Goal: Use online tool/utility

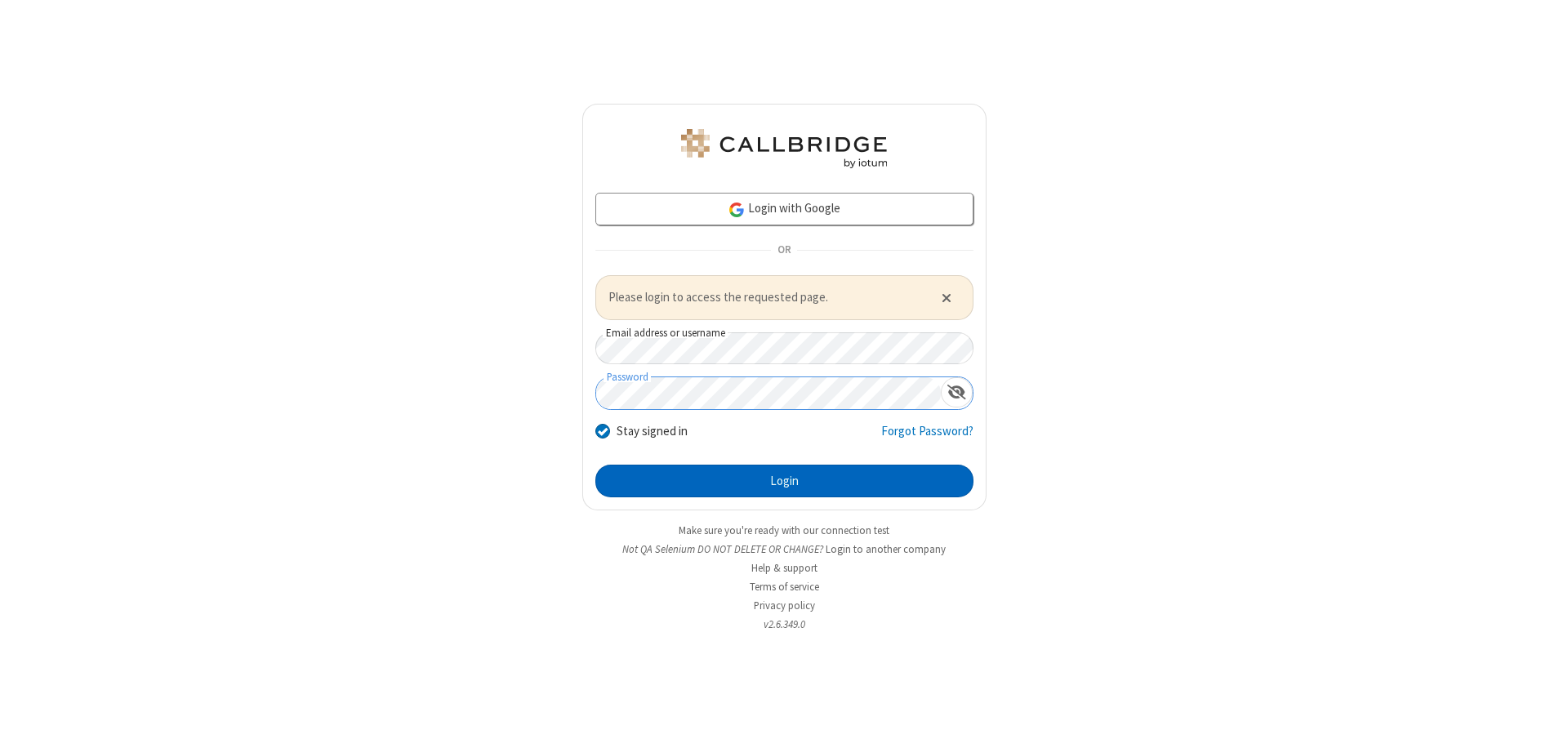
click at [784, 480] on button "Login" at bounding box center [784, 481] width 378 height 33
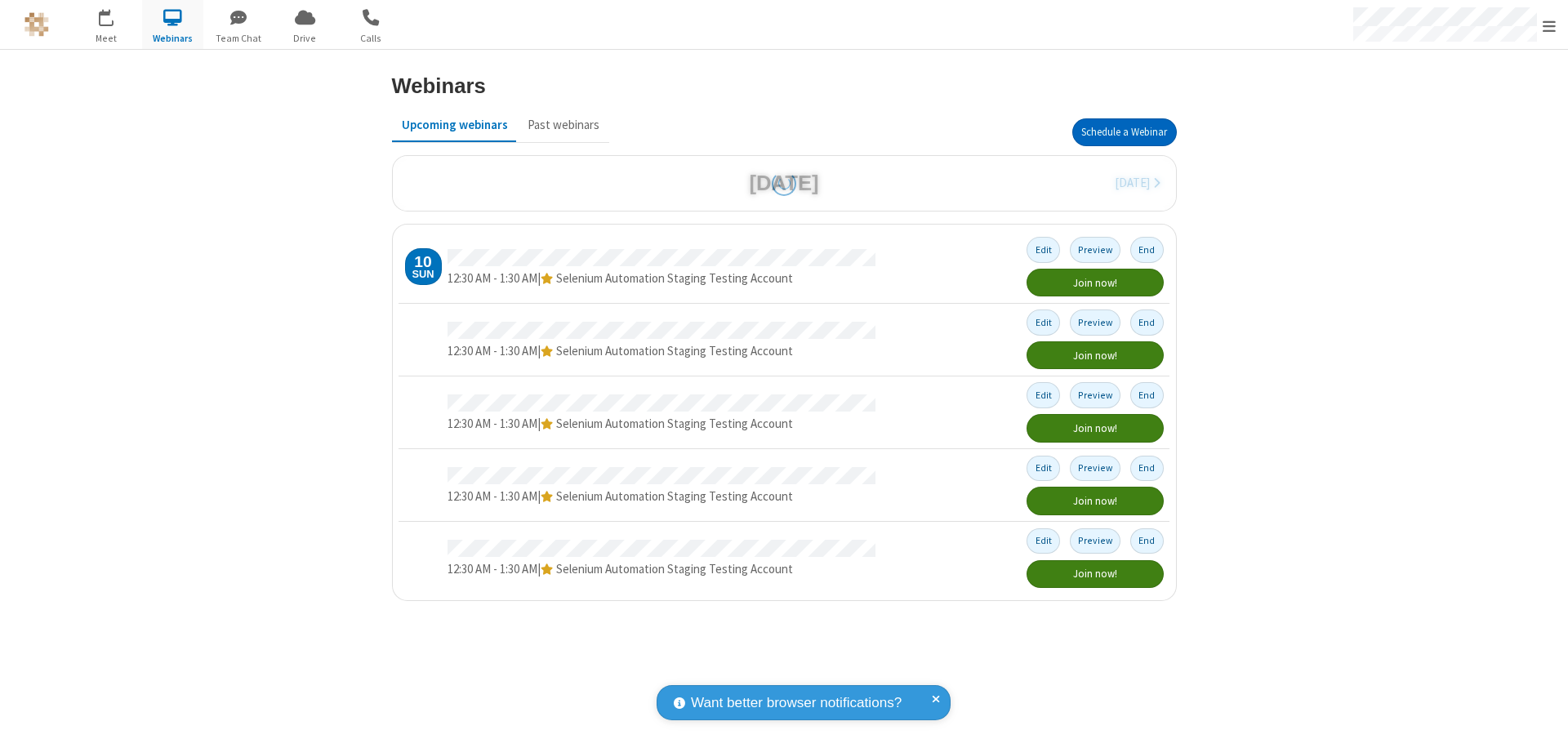
click at [1124, 132] on button "Schedule a Webinar" at bounding box center [1124, 132] width 105 height 28
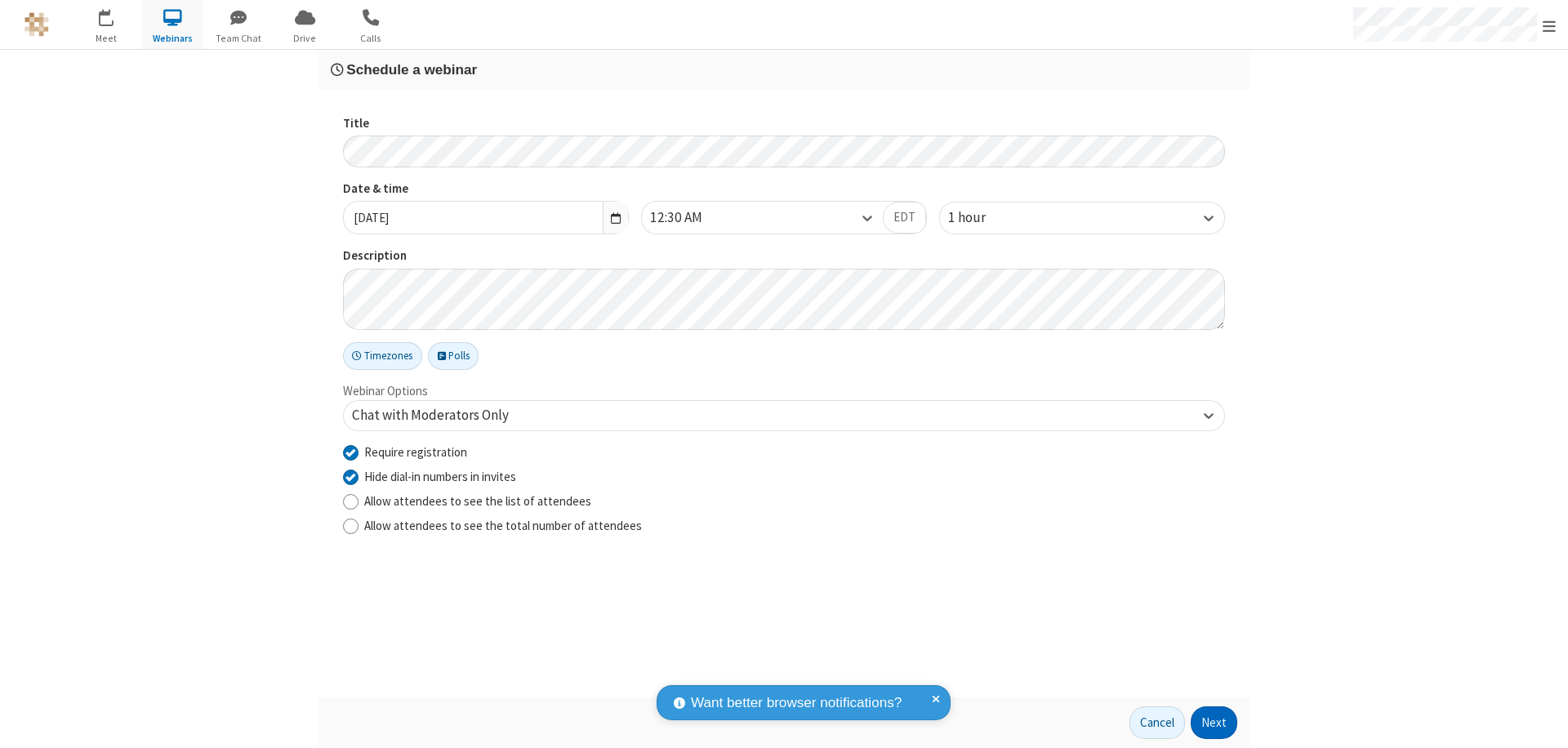
click at [1214, 723] on button "Next" at bounding box center [1213, 722] width 47 height 33
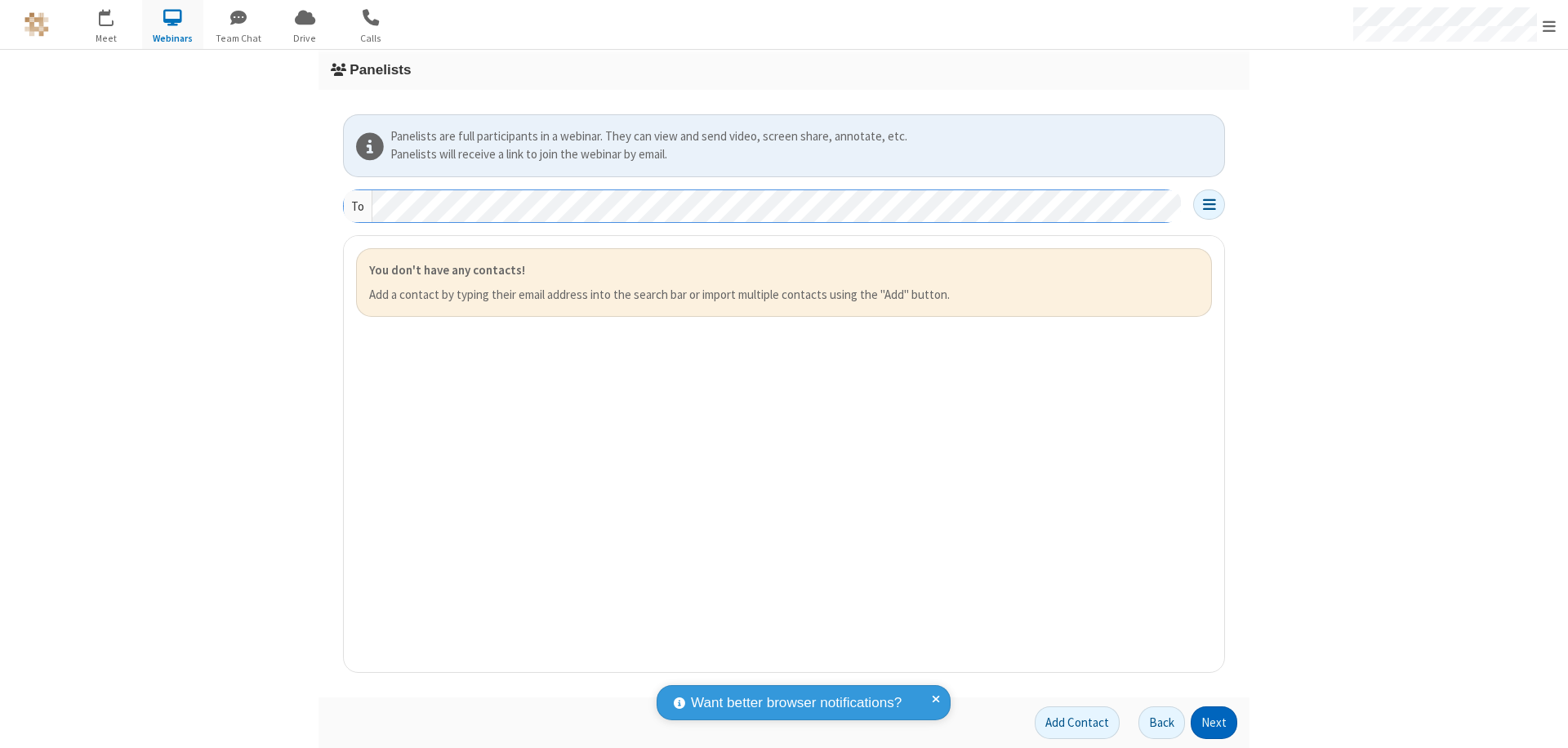
click at [1214, 723] on button "Next" at bounding box center [1213, 722] width 47 height 33
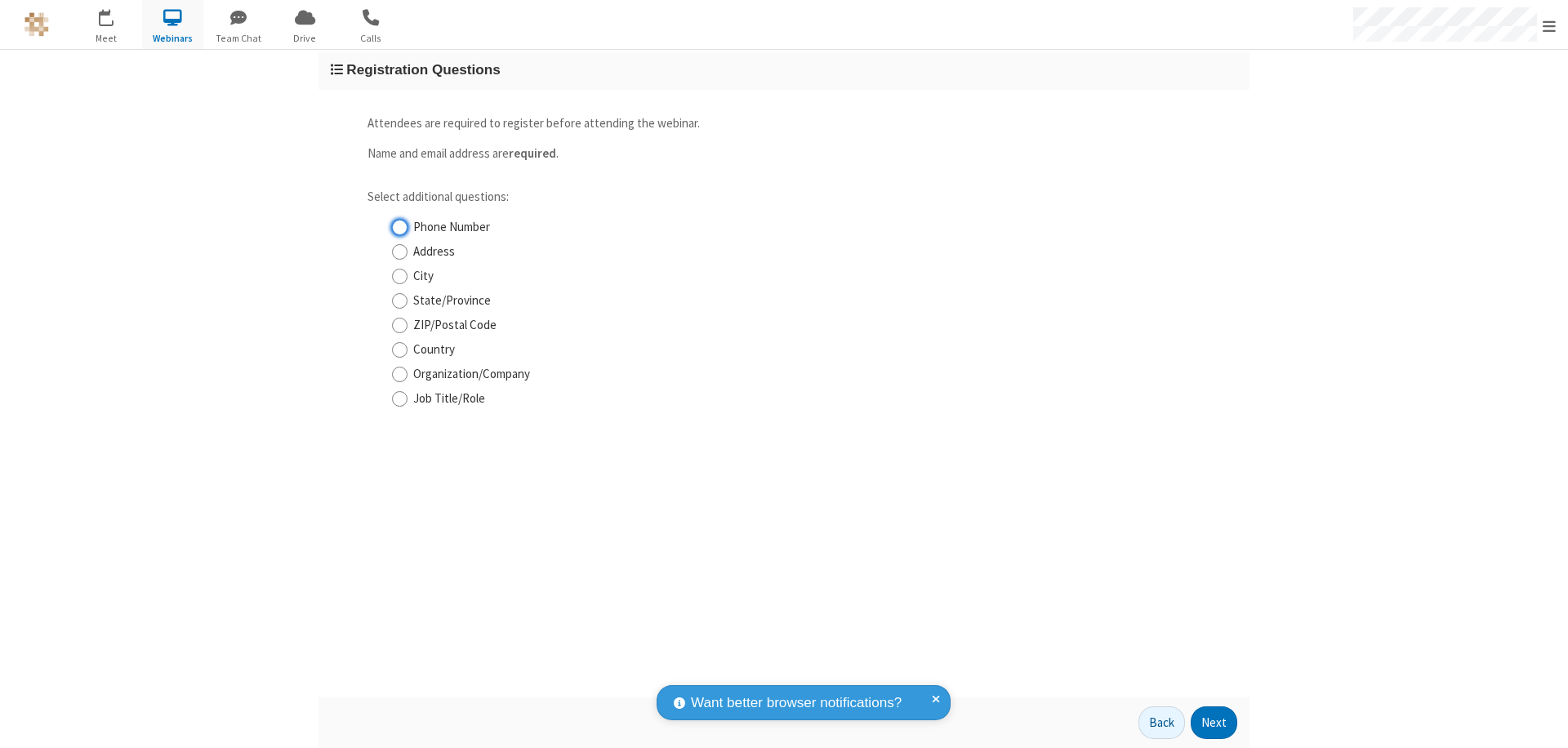
click at [399, 227] on input "Phone Number" at bounding box center [400, 227] width 16 height 17
checkbox input "true"
click at [1214, 723] on button "Next" at bounding box center [1213, 722] width 47 height 33
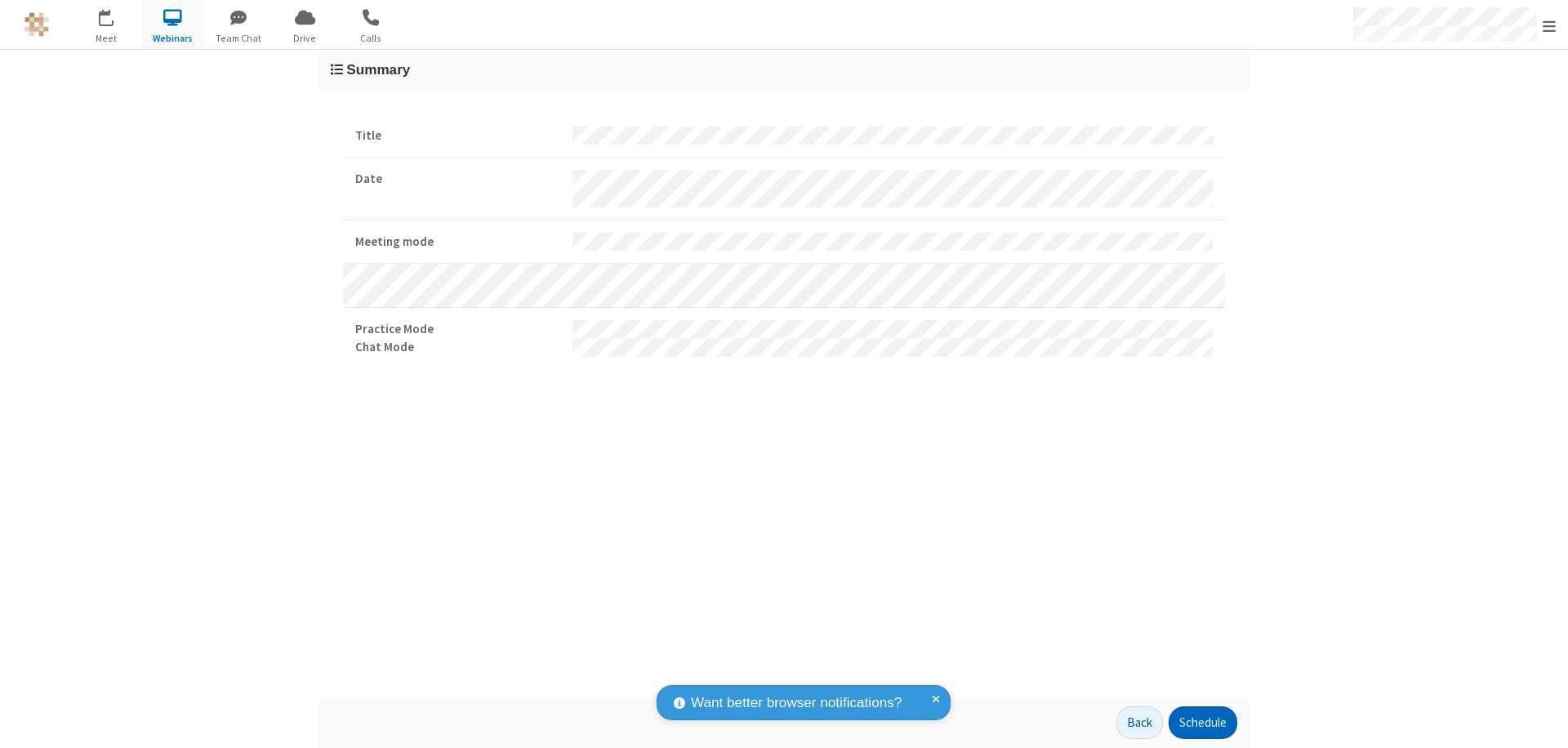
click at [1202, 723] on button "Schedule" at bounding box center [1202, 722] width 69 height 33
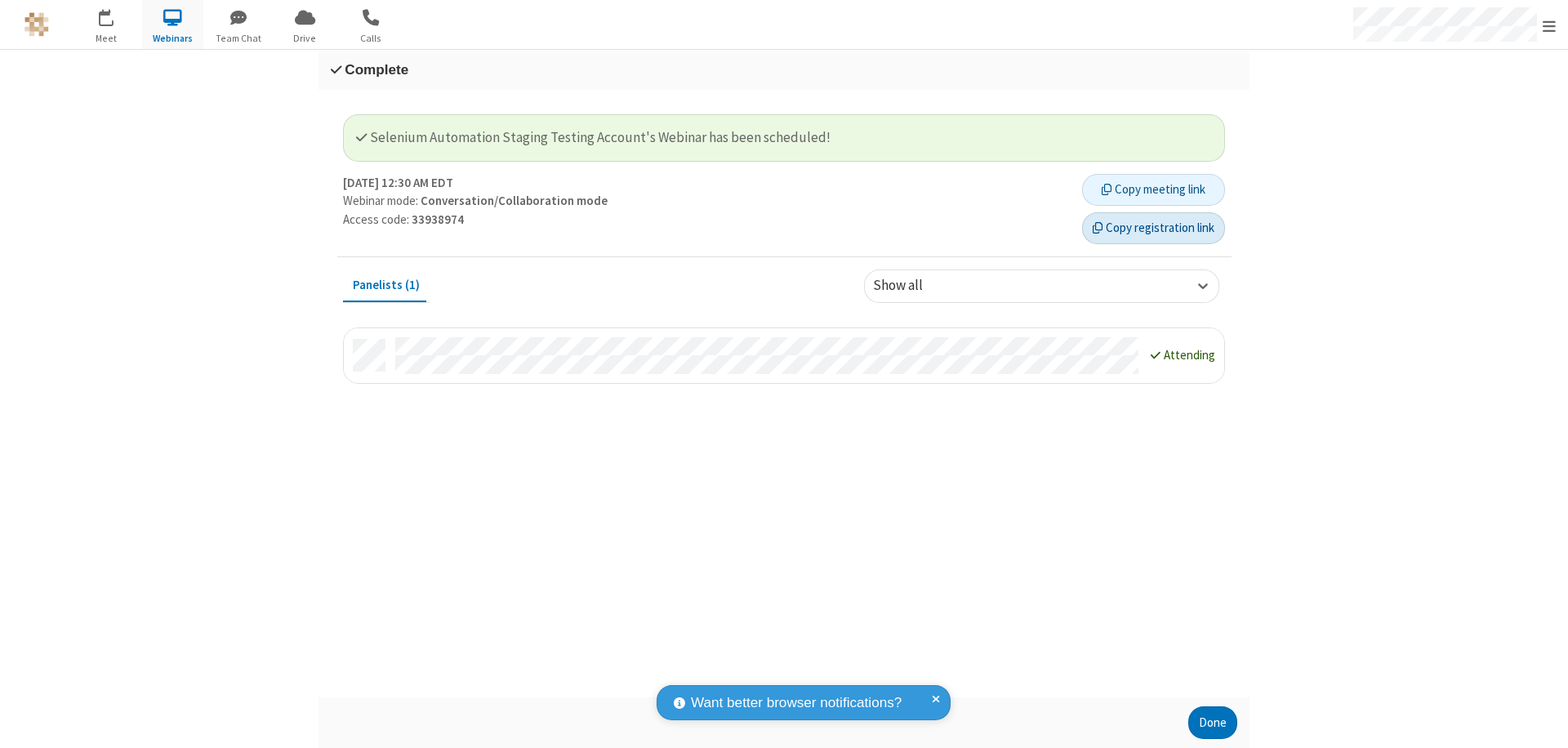
click at [1153, 228] on button "Copy registration link" at bounding box center [1153, 228] width 143 height 33
click at [1213, 723] on button "Done" at bounding box center [1212, 722] width 49 height 33
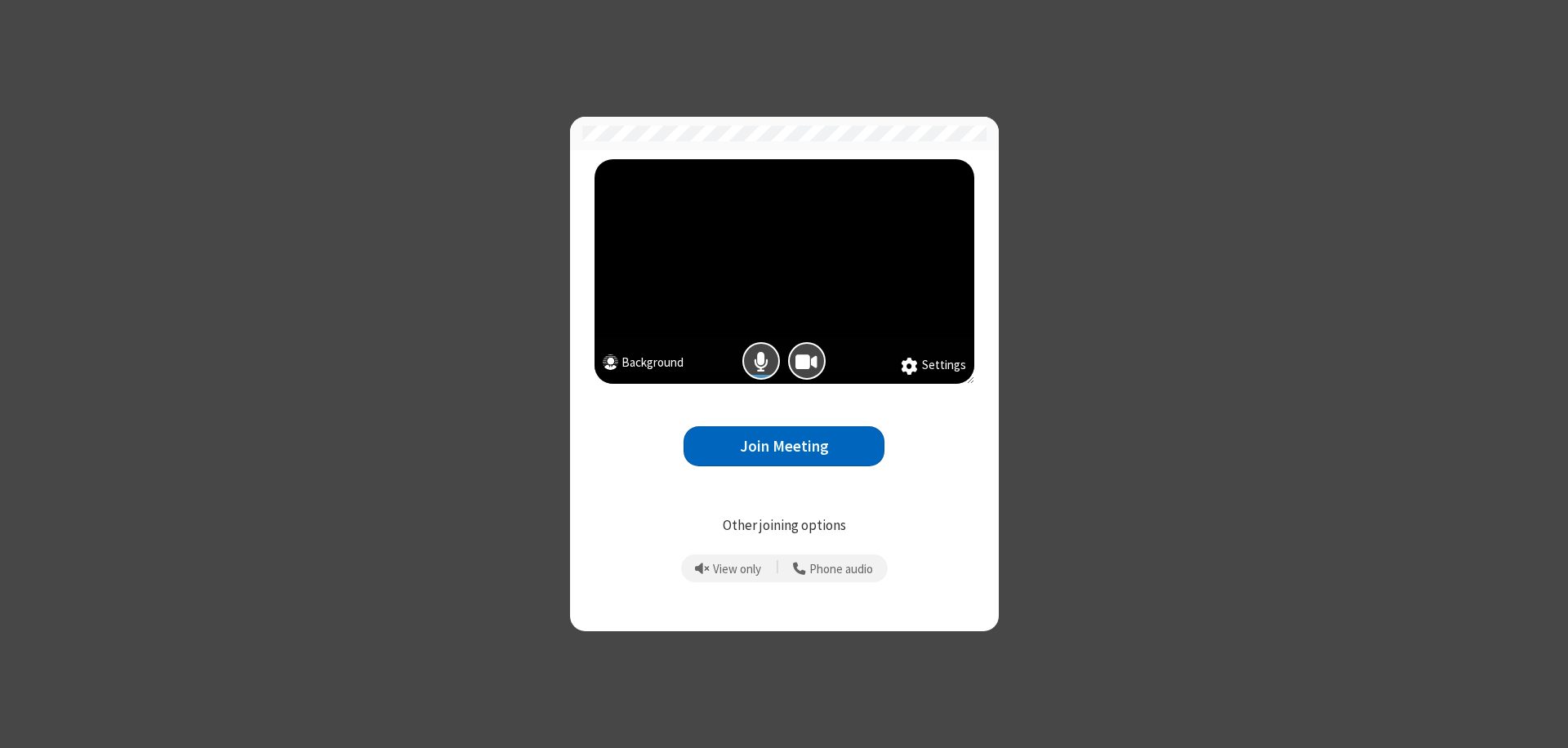
click at [784, 446] on button "Join Meeting" at bounding box center [783, 446] width 201 height 40
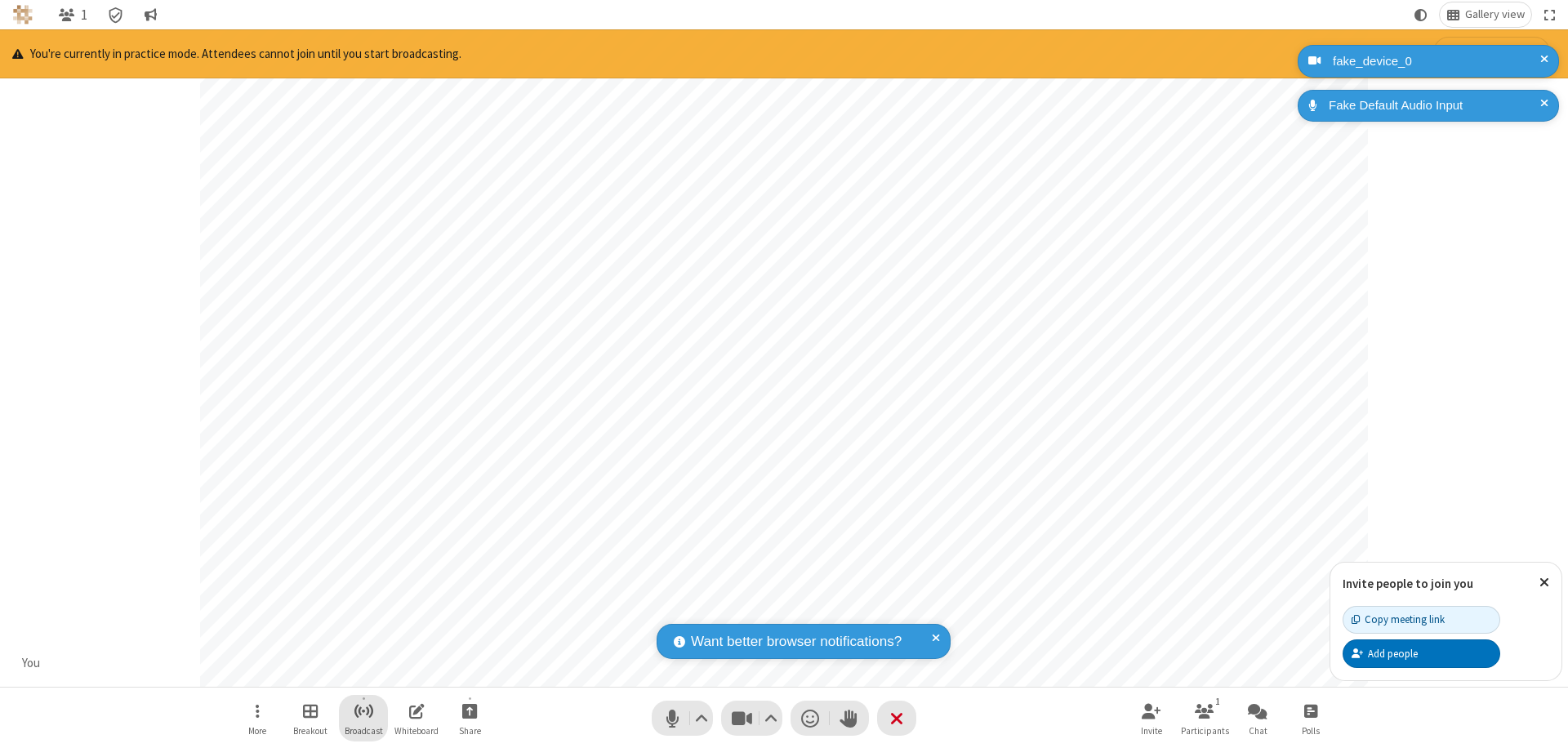
click at [363, 710] on span "Start broadcast" at bounding box center [364, 711] width 20 height 20
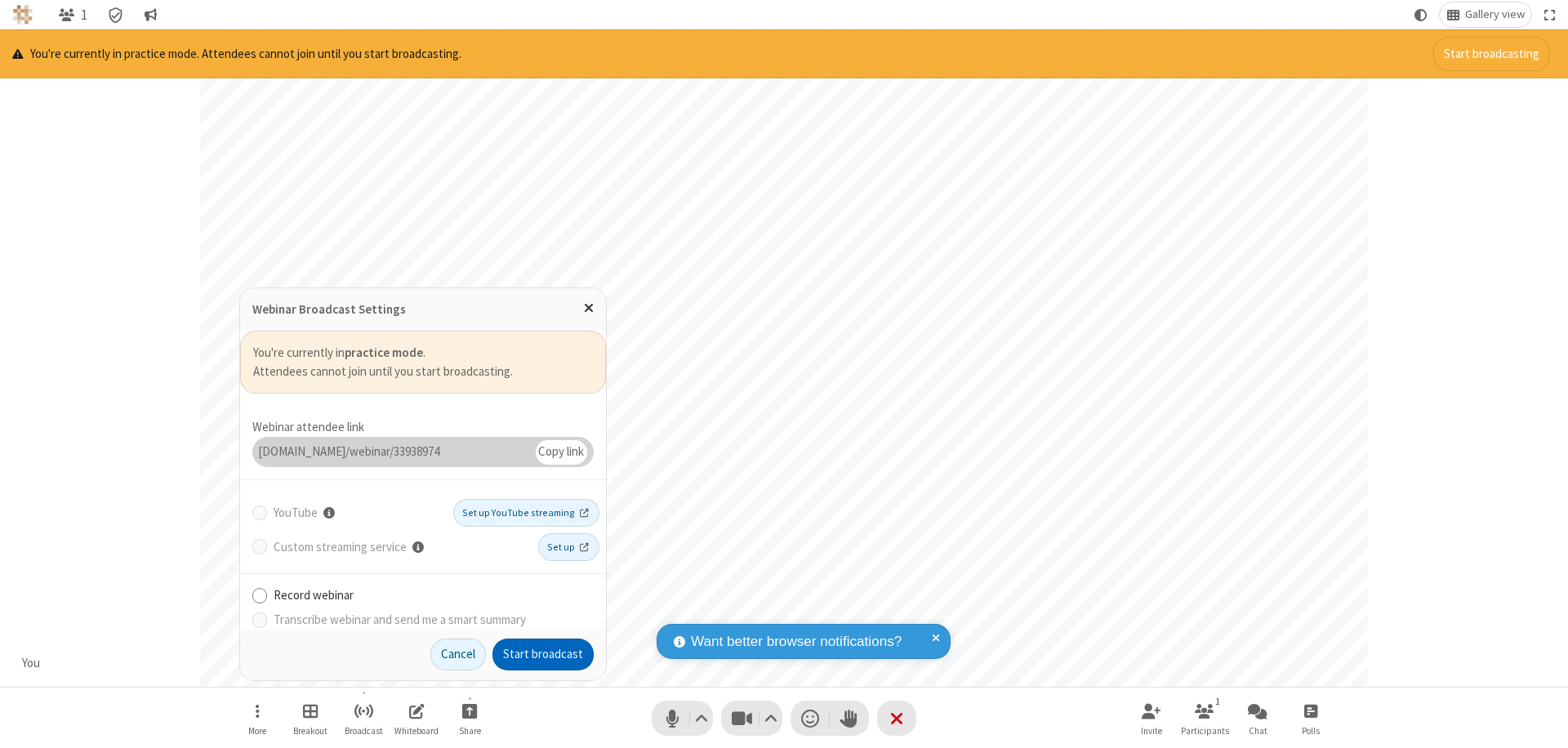
click at [543, 654] on button "Start broadcast" at bounding box center [542, 655] width 101 height 33
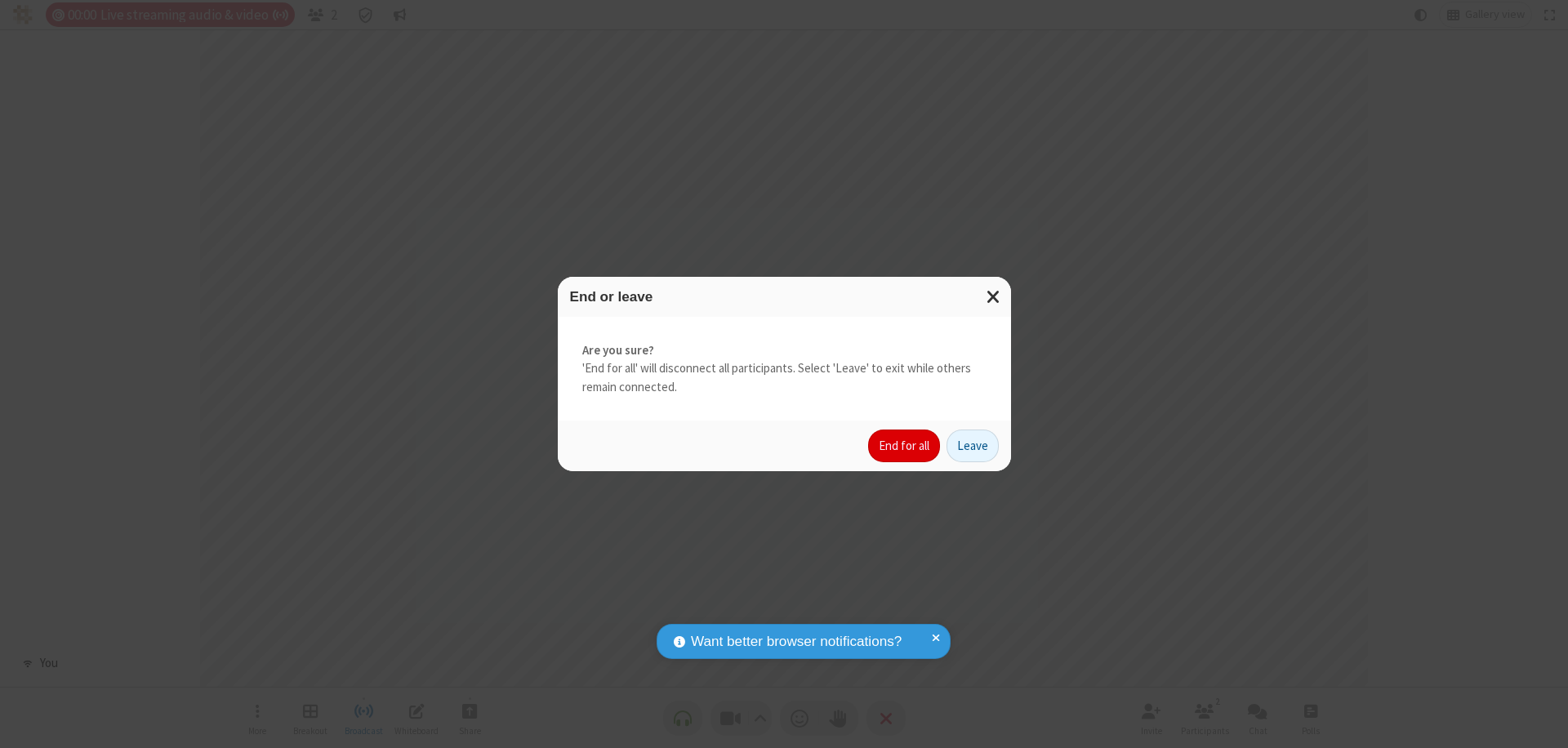
click at [905, 446] on button "End for all" at bounding box center [904, 445] width 72 height 33
